Goal: Transaction & Acquisition: Download file/media

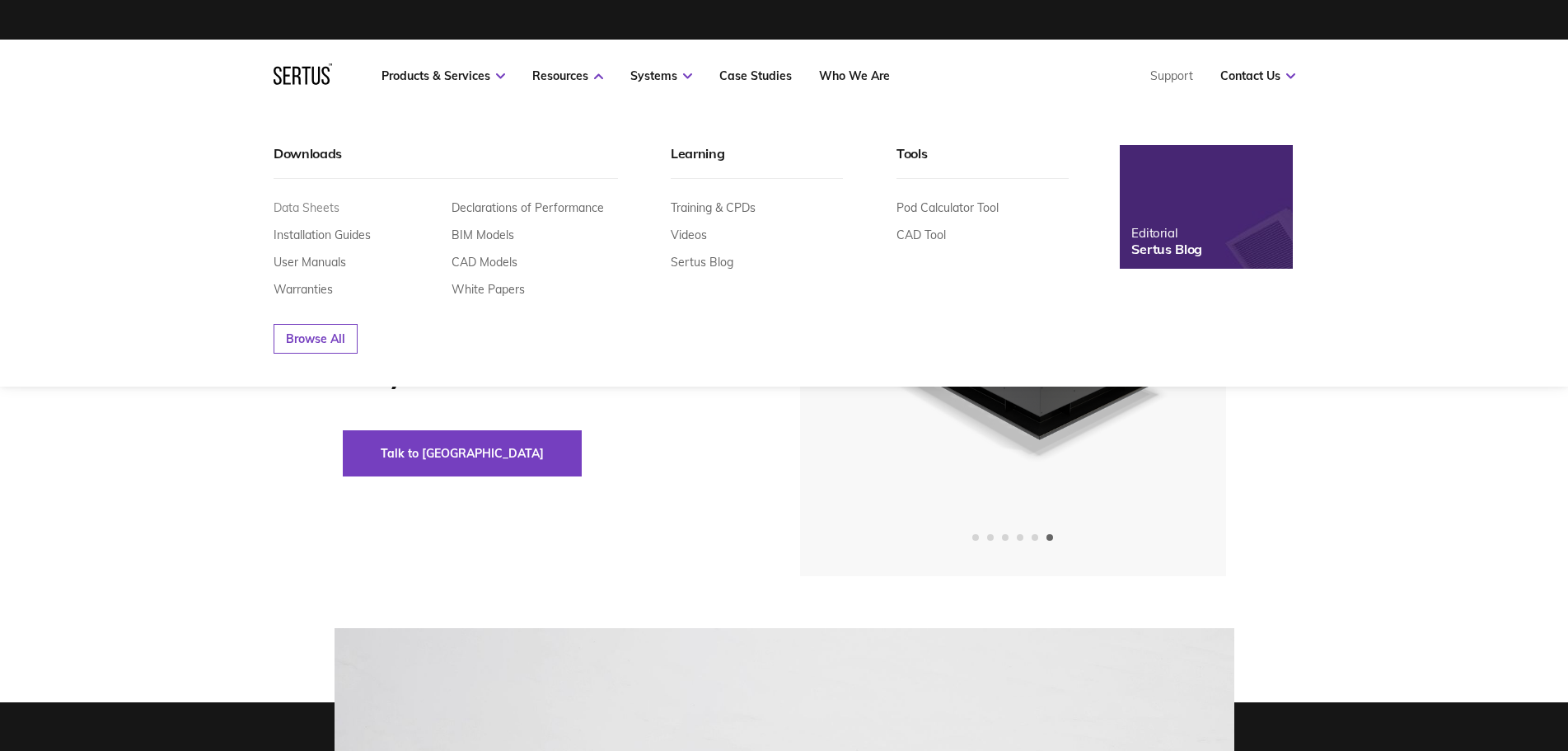
click at [289, 209] on link "Data Sheets" at bounding box center [307, 208] width 66 height 15
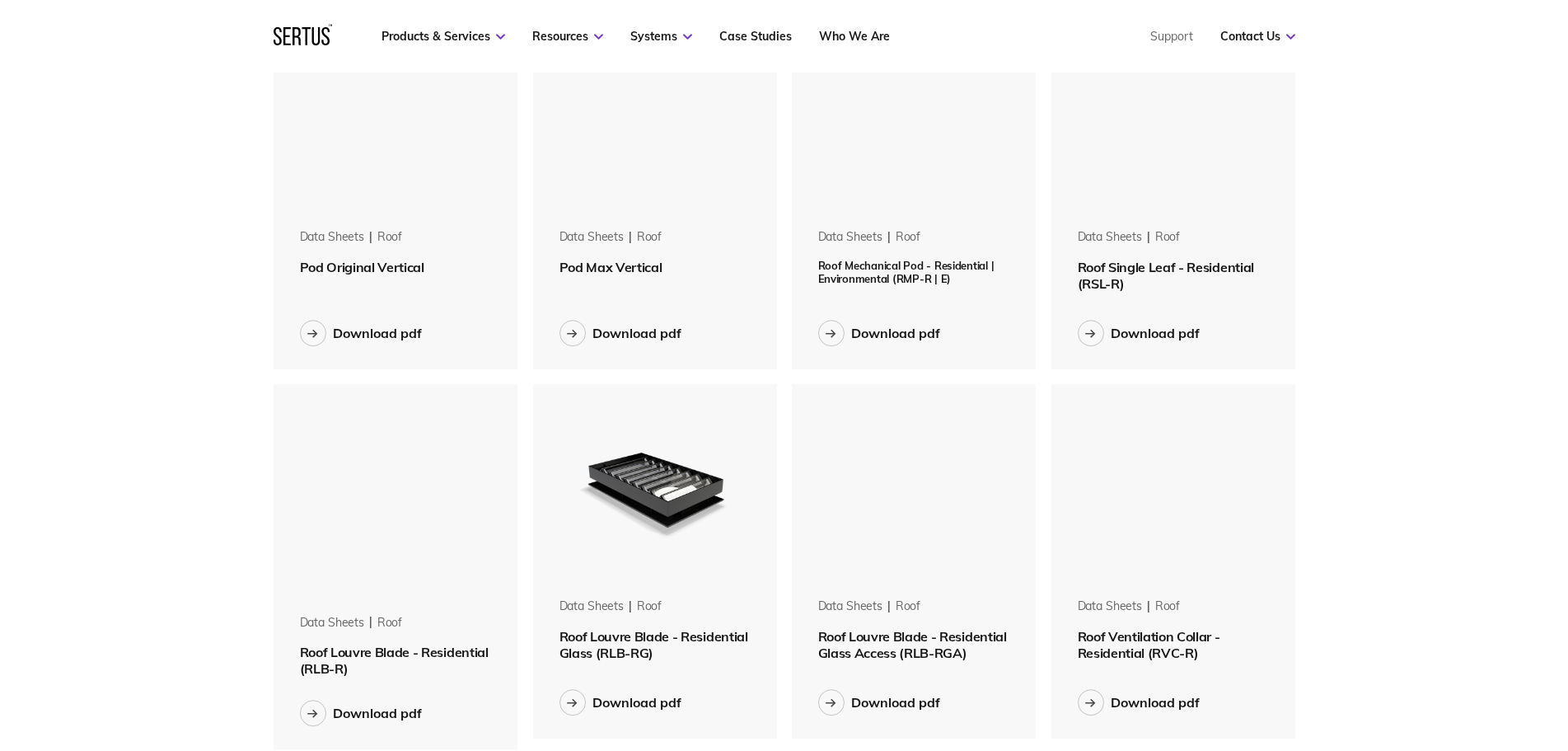
scroll to position [1093, 0]
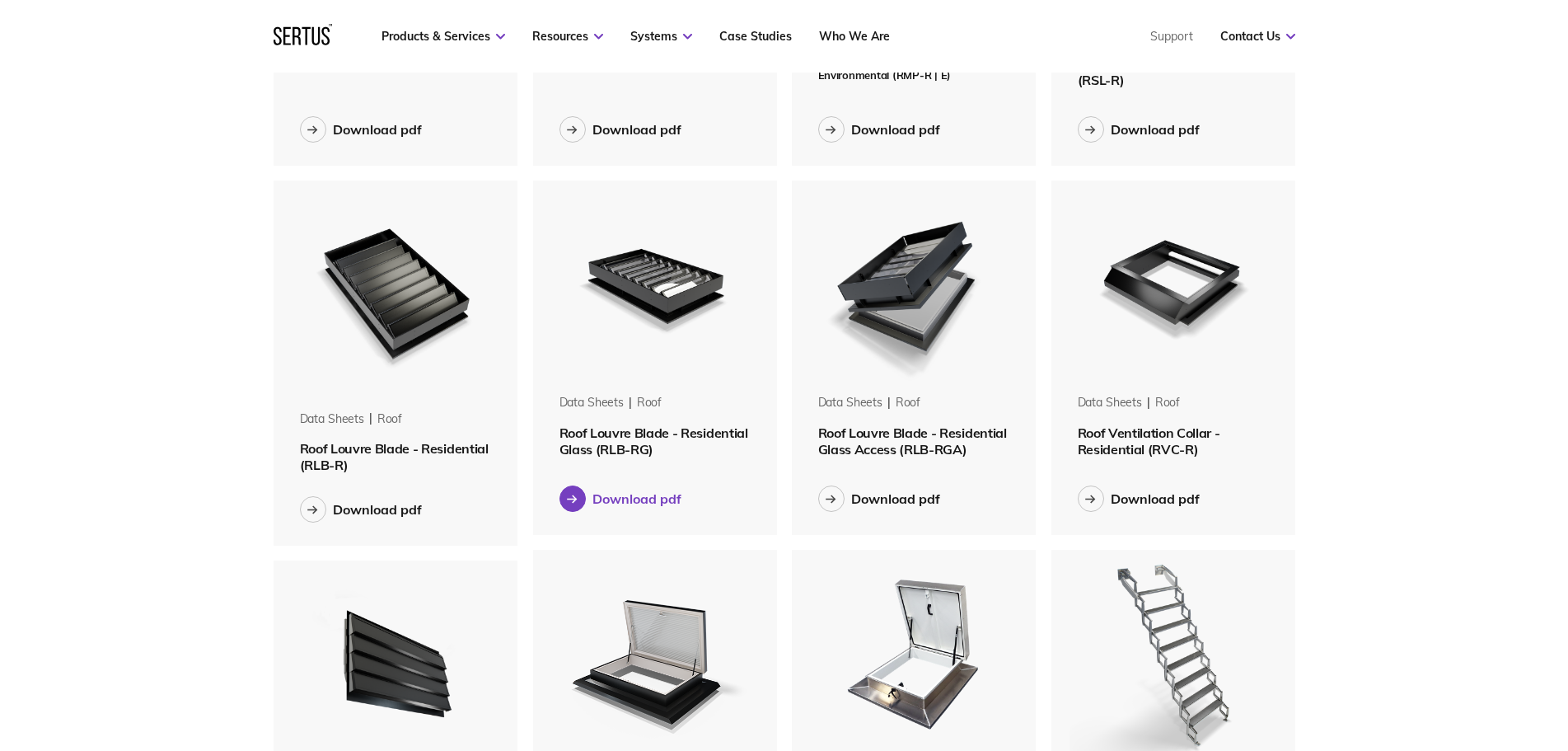
click at [601, 496] on div "Download pdf" at bounding box center [637, 498] width 89 height 16
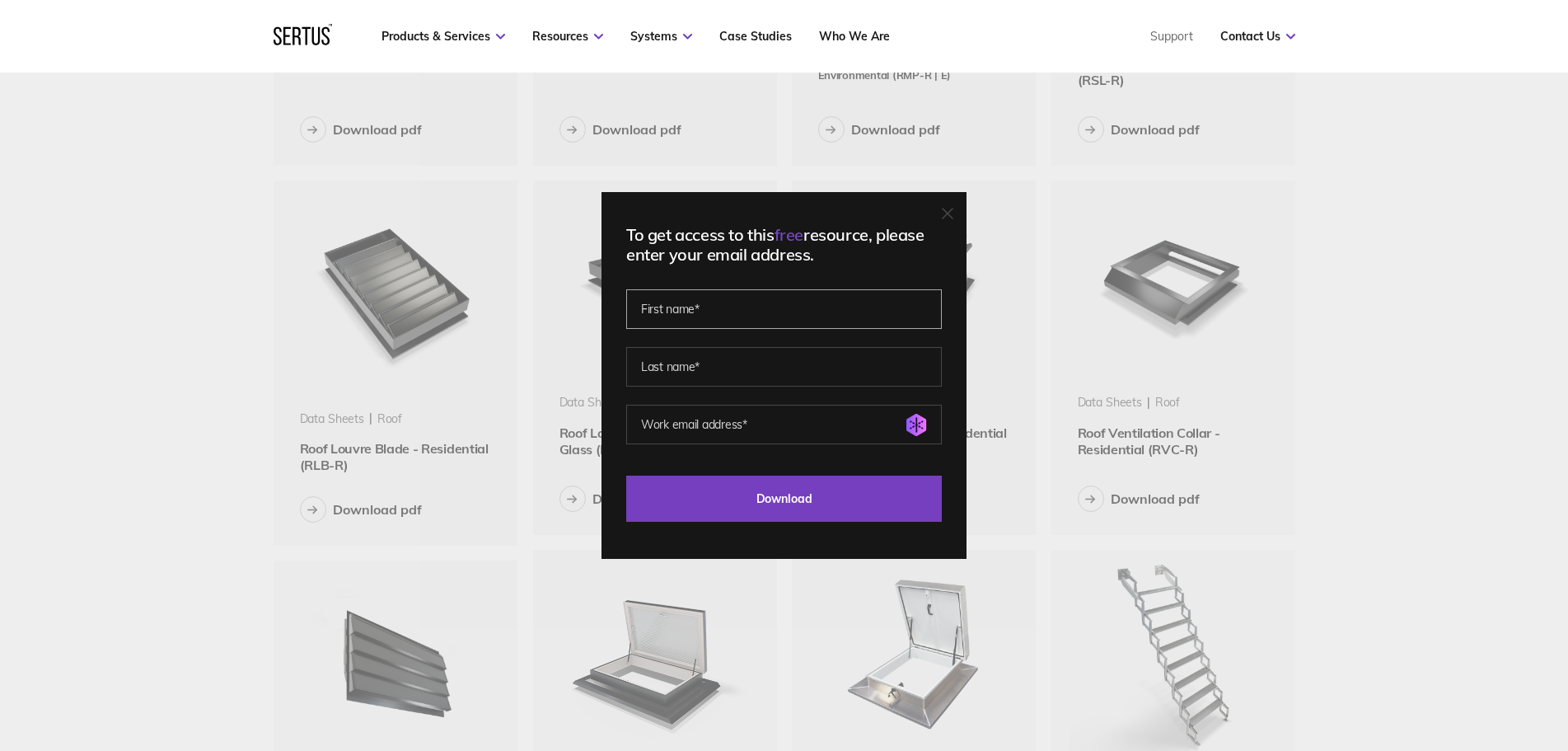
click at [757, 312] on input "text" at bounding box center [784, 309] width 315 height 40
type input "[PERSON_NAME]"
click at [776, 363] on input "text" at bounding box center [784, 366] width 315 height 40
type input "[PERSON_NAME]"
click at [737, 429] on input "email" at bounding box center [784, 424] width 315 height 40
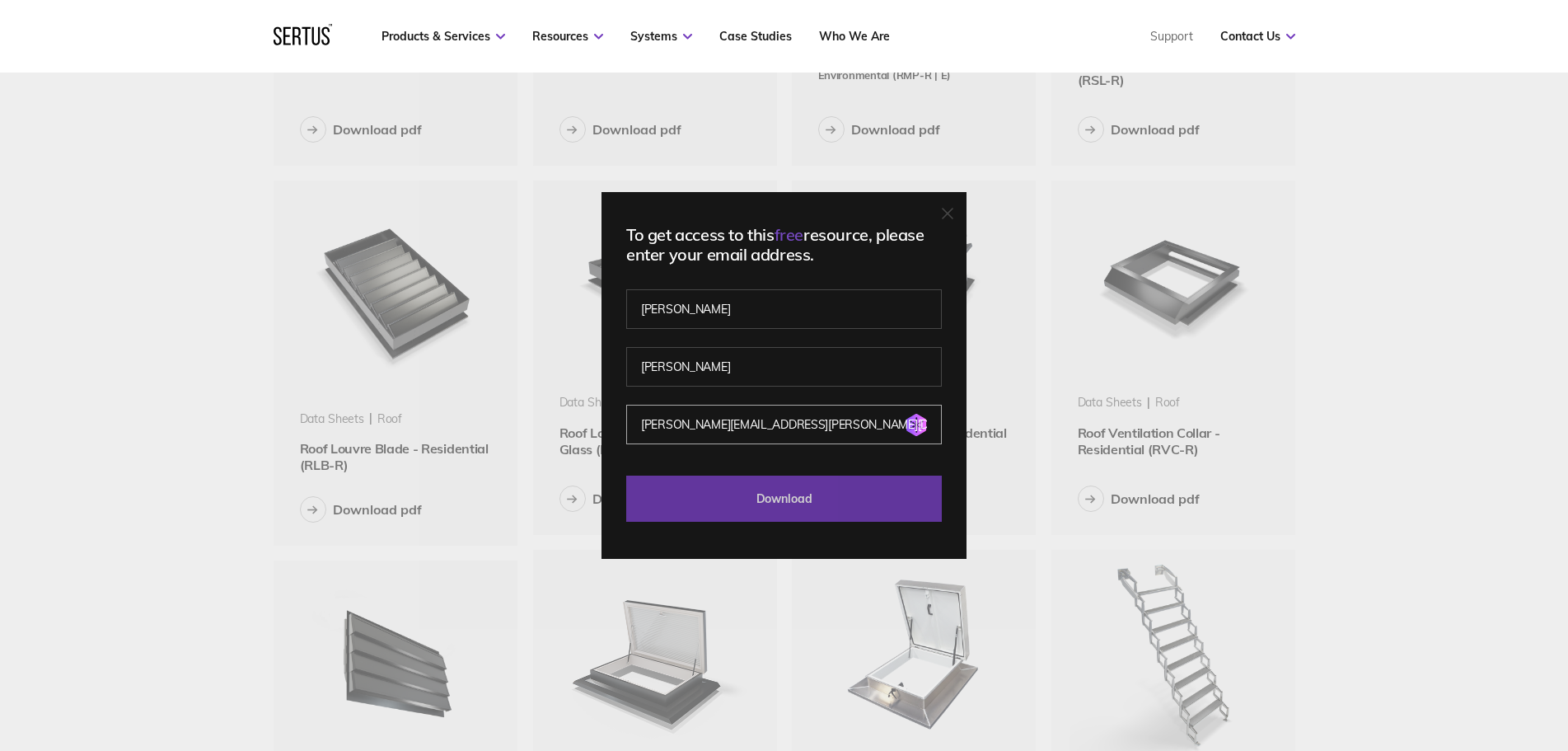
type input "[PERSON_NAME][EMAIL_ADDRESS][PERSON_NAME][DOMAIN_NAME]"
click at [740, 503] on input "Download" at bounding box center [784, 498] width 315 height 47
click at [802, 493] on input "Download" at bounding box center [784, 498] width 315 height 47
click at [801, 492] on input "Download" at bounding box center [784, 498] width 315 height 47
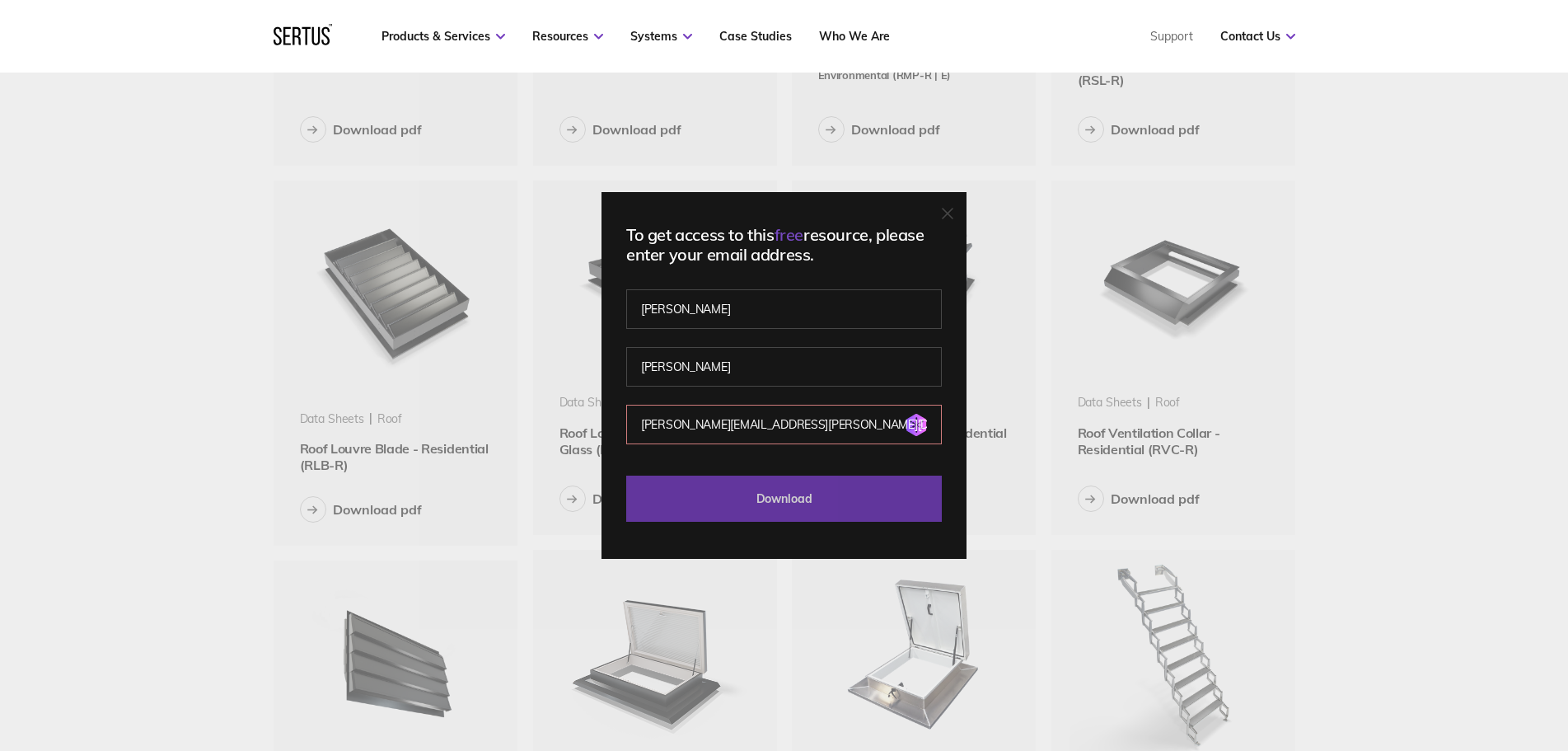
click at [800, 491] on input "Download" at bounding box center [784, 498] width 315 height 47
click at [798, 491] on input "Download" at bounding box center [784, 498] width 315 height 47
click at [798, 489] on input "Download" at bounding box center [784, 498] width 315 height 47
click at [1498, 301] on div "To get access to this free resource, please enter your email address. [PERSON_N…" at bounding box center [784, 376] width 1568 height 751
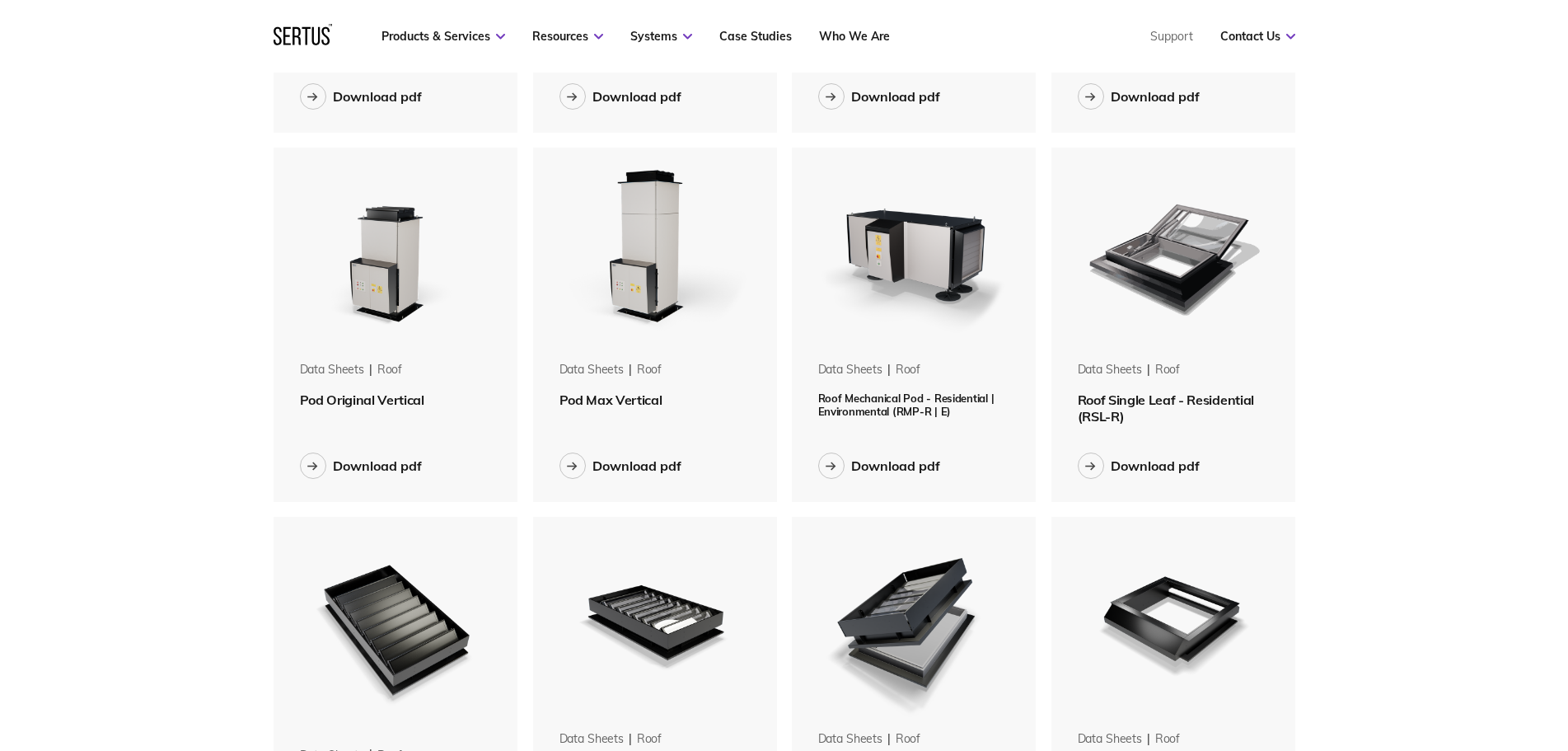
scroll to position [841, 0]
